Goal: Information Seeking & Learning: Check status

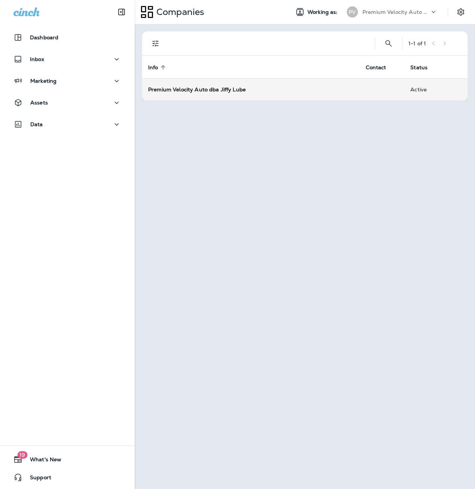
click at [209, 92] on strong "Premium Velocity Auto dba Jiffy Lube" at bounding box center [197, 89] width 98 height 7
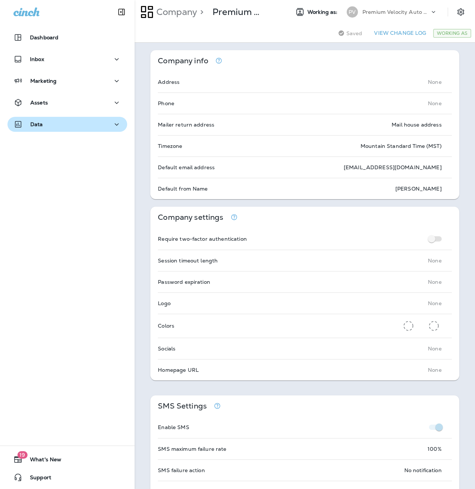
click at [50, 125] on div "Data" at bounding box center [67, 124] width 108 height 9
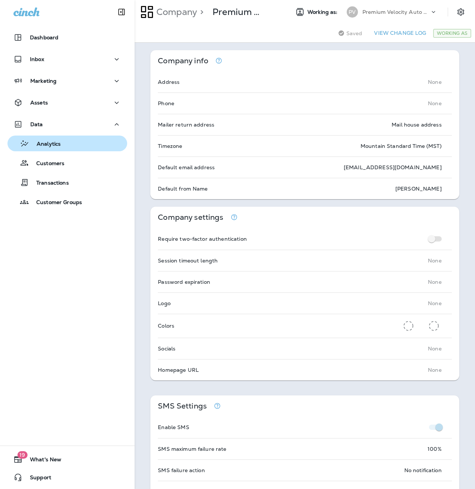
click at [56, 145] on p "Analytics" at bounding box center [44, 144] width 31 height 7
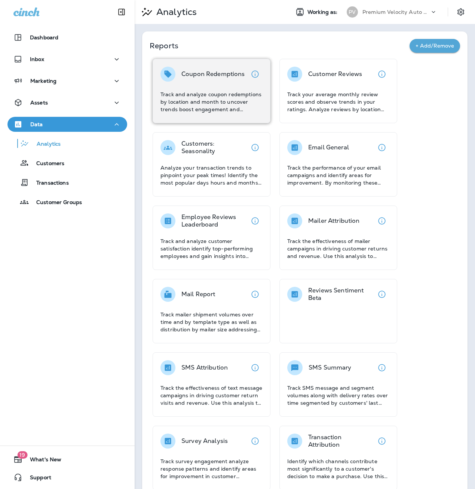
click at [206, 105] on p "Track and analyze coupon redemptions by location and month to uncover trends bo…" at bounding box center [212, 102] width 102 height 22
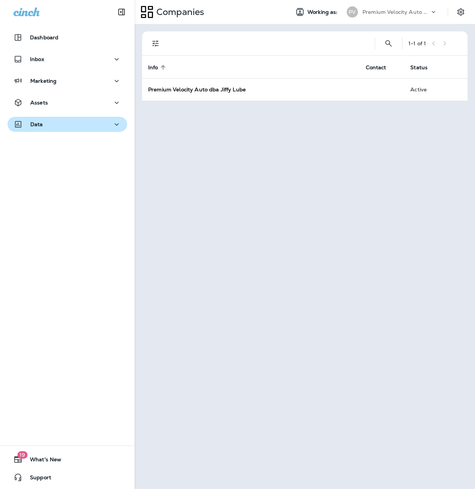
click at [25, 123] on div "Data" at bounding box center [28, 124] width 30 height 9
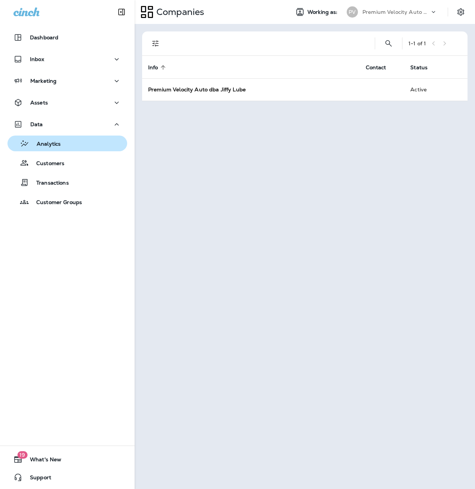
click at [63, 145] on div "Analytics" at bounding box center [67, 143] width 114 height 11
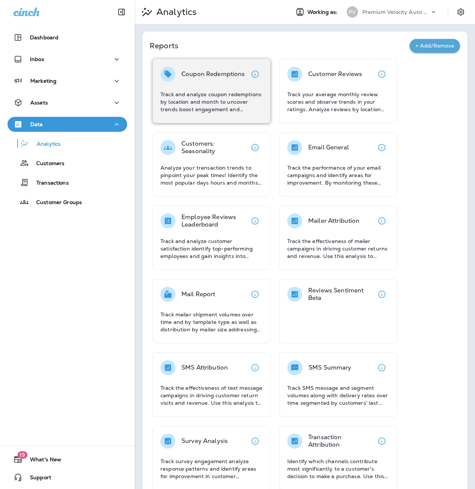
click at [210, 77] on p "Coupon Redemptions" at bounding box center [214, 73] width 64 height 7
